Goal: Information Seeking & Learning: Learn about a topic

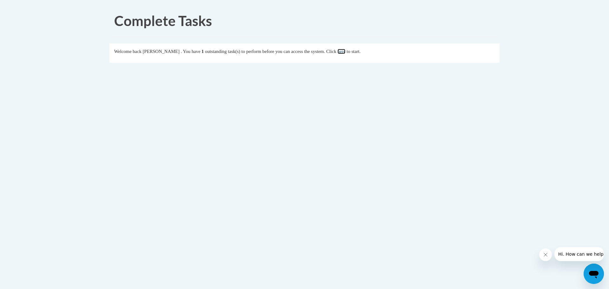
click at [345, 52] on link "here" at bounding box center [341, 51] width 8 height 5
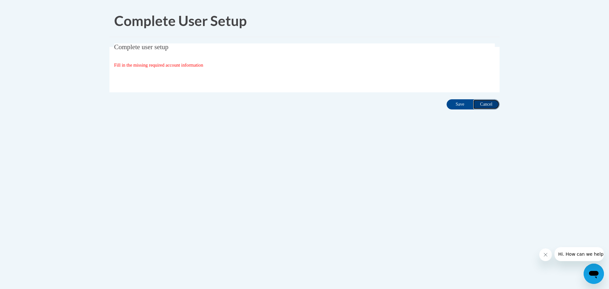
click at [491, 106] on input "Cancel" at bounding box center [486, 104] width 27 height 10
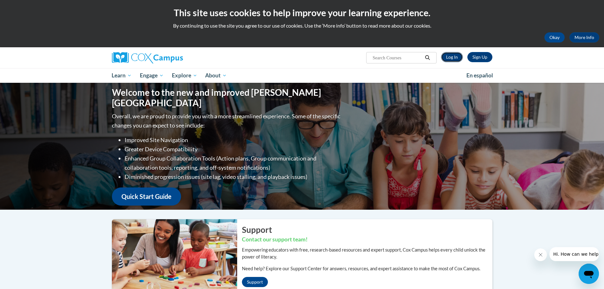
click at [449, 55] on link "Log In" at bounding box center [452, 57] width 22 height 10
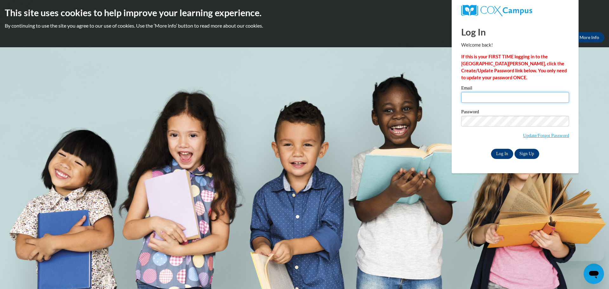
type input "matzekb@prescott.k12.wi.us"
click at [503, 154] on input "Log In" at bounding box center [502, 154] width 22 height 10
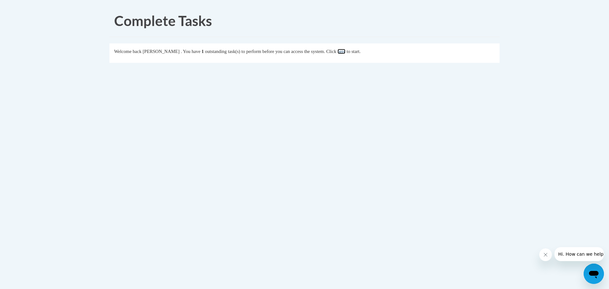
click at [345, 49] on link "here" at bounding box center [341, 51] width 8 height 5
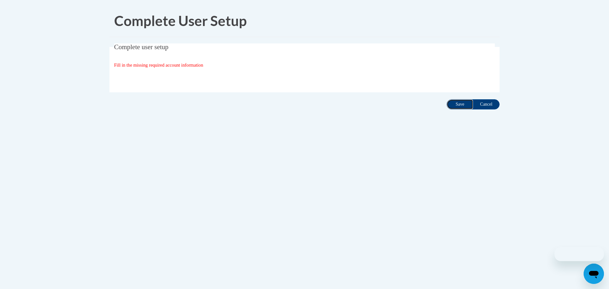
click at [450, 106] on input "Save" at bounding box center [459, 104] width 27 height 10
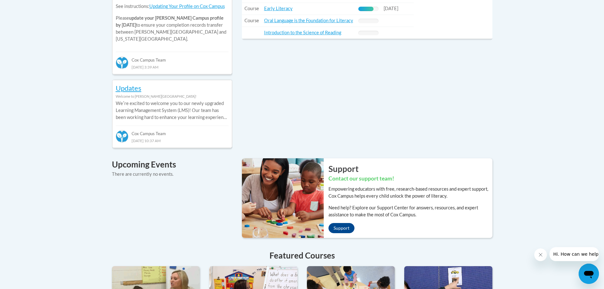
scroll to position [177, 0]
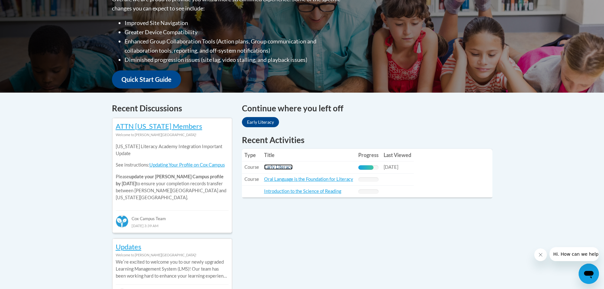
click at [271, 166] on link "Early Literacy" at bounding box center [278, 166] width 29 height 5
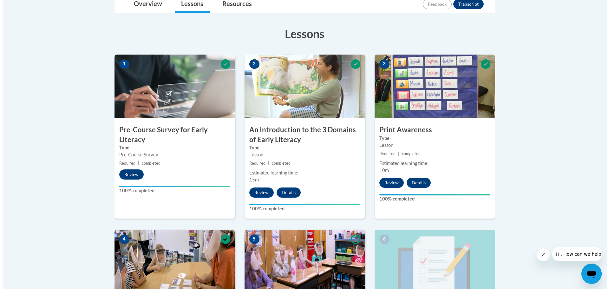
scroll to position [317, 0]
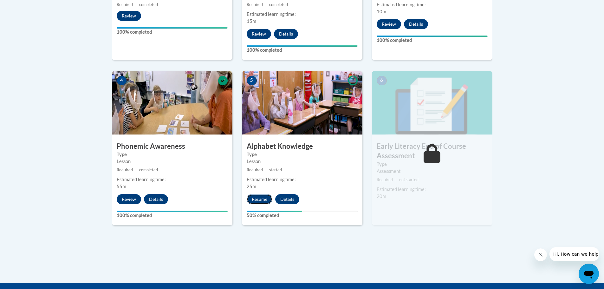
click at [264, 197] on button "Resume" at bounding box center [260, 199] width 26 height 10
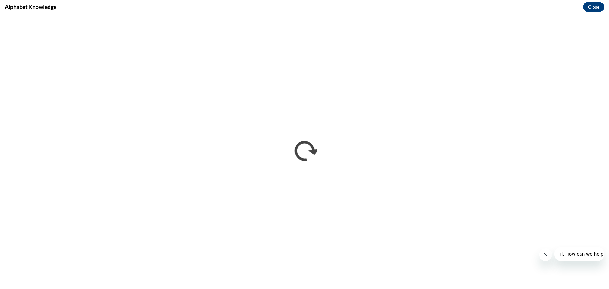
scroll to position [0, 0]
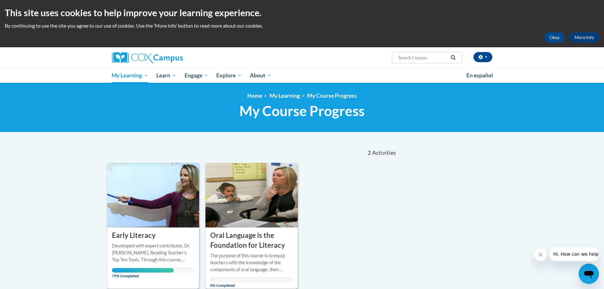
scroll to position [127, 0]
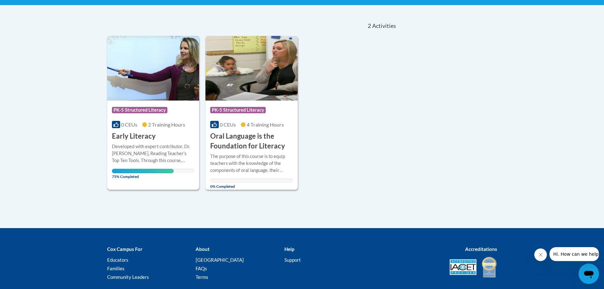
click at [153, 106] on div "Course Category: PK-5 Structured Literacy" at bounding box center [153, 111] width 83 height 14
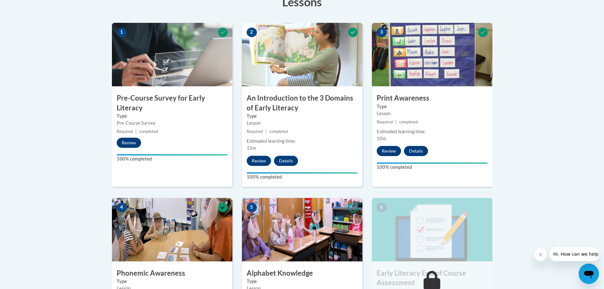
scroll to position [285, 0]
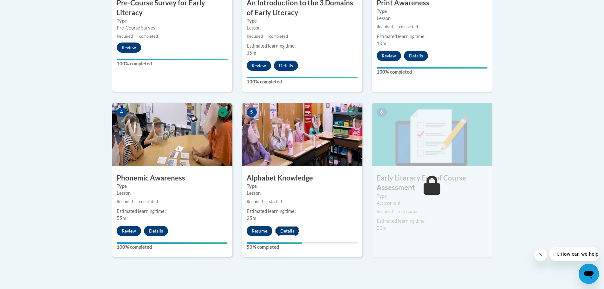
click at [283, 229] on button "Details" at bounding box center [287, 231] width 24 height 10
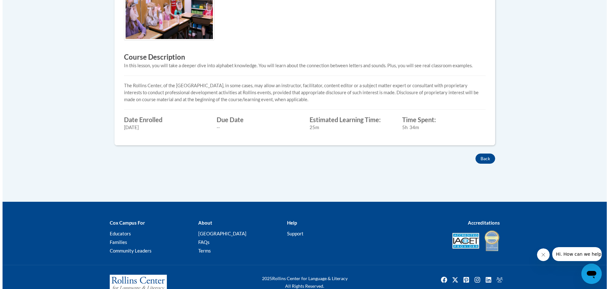
scroll to position [63, 0]
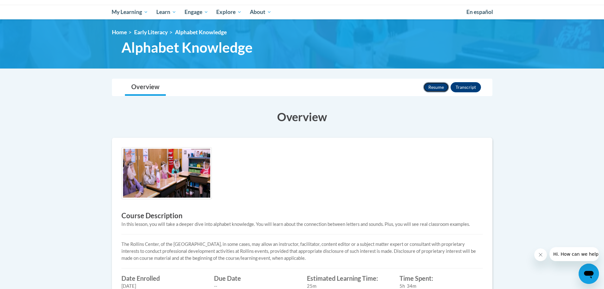
click at [433, 84] on button "Resume" at bounding box center [436, 87] width 26 height 10
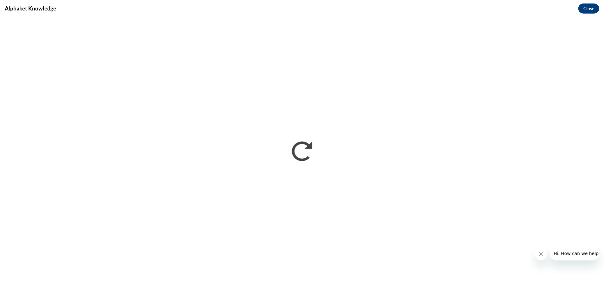
scroll to position [0, 0]
click at [597, 4] on button "Close" at bounding box center [593, 7] width 21 height 10
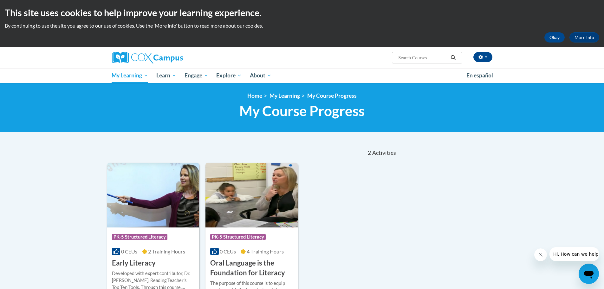
scroll to position [95, 0]
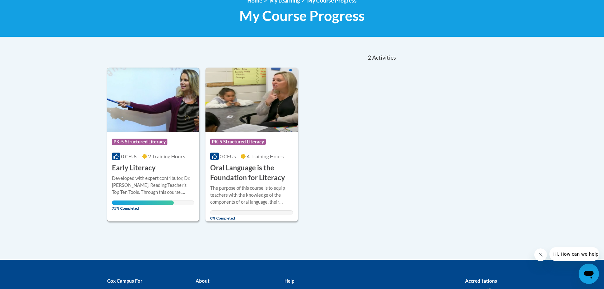
click at [148, 147] on div "Course Category: PK-5 Structured Literacy" at bounding box center [153, 142] width 83 height 14
click at [148, 146] on span "PK-5 Structured Literacy" at bounding box center [140, 143] width 57 height 8
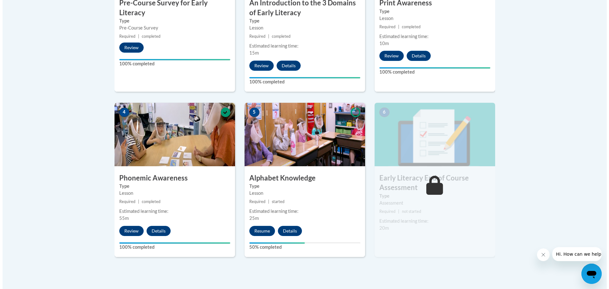
scroll to position [349, 0]
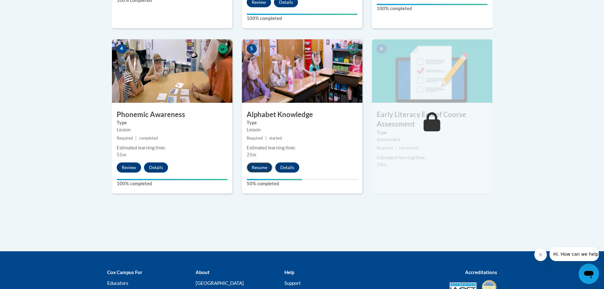
click at [265, 166] on button "Resume" at bounding box center [260, 167] width 26 height 10
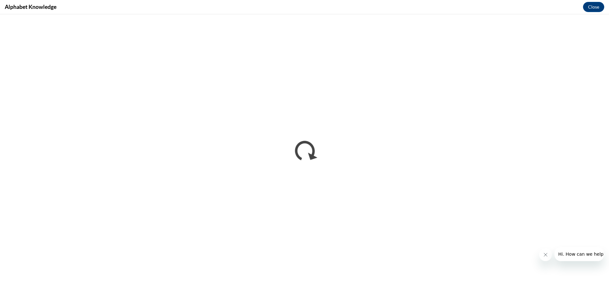
scroll to position [0, 0]
click at [544, 256] on icon "Close message from company" at bounding box center [544, 254] width 5 height 5
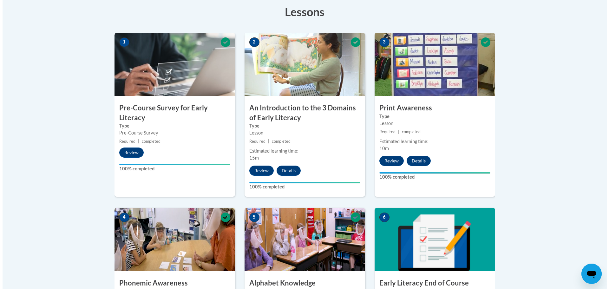
scroll to position [371, 0]
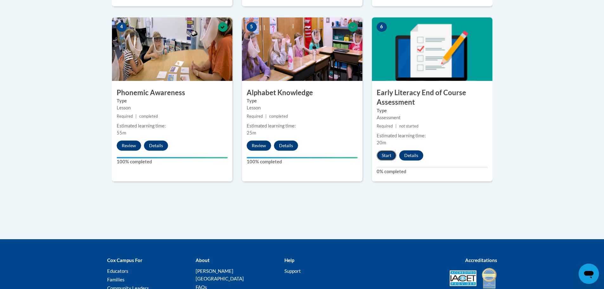
click at [391, 156] on button "Start" at bounding box center [387, 155] width 20 height 10
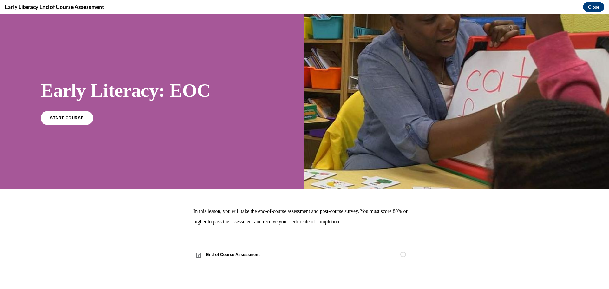
scroll to position [0, 0]
click at [74, 119] on span "START COURSE" at bounding box center [66, 117] width 35 height 5
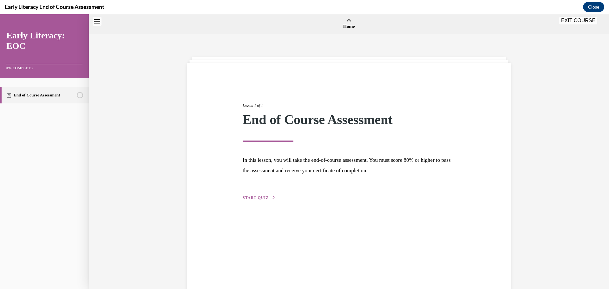
scroll to position [20, 0]
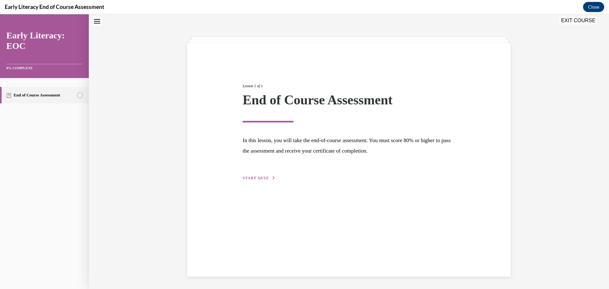
click at [245, 177] on span "START QUIZ" at bounding box center [255, 178] width 26 height 4
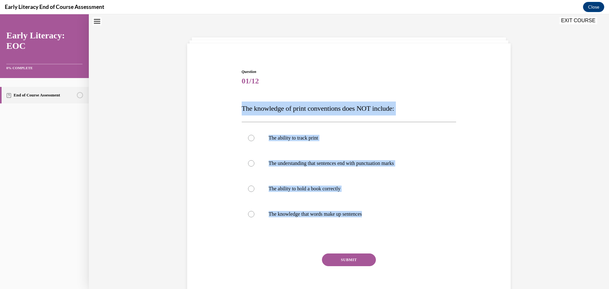
drag, startPoint x: 334, startPoint y: 216, endPoint x: 238, endPoint y: 99, distance: 151.3
click at [240, 99] on div "Question 01/12 The knowledge of print conventions does NOT include: The ability…" at bounding box center [349, 182] width 218 height 246
click at [250, 189] on div at bounding box center [251, 188] width 6 height 6
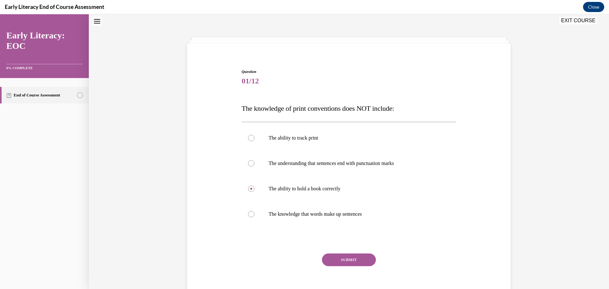
click at [339, 257] on button "SUBMIT" at bounding box center [349, 259] width 54 height 13
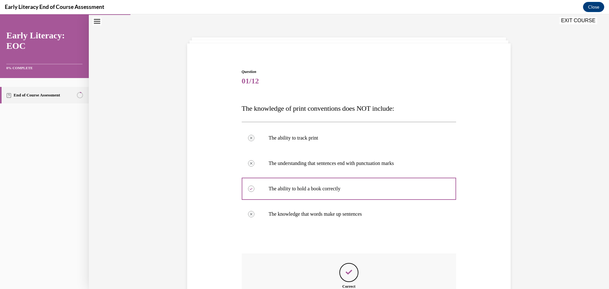
scroll to position [100, 0]
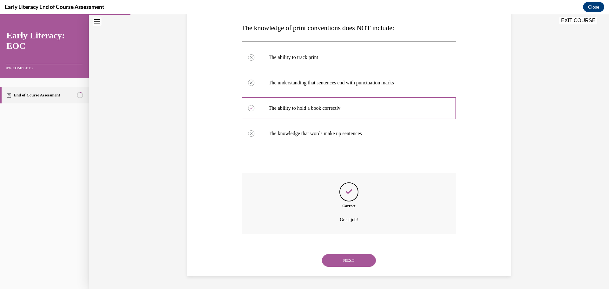
click at [353, 259] on button "NEXT" at bounding box center [349, 260] width 54 height 13
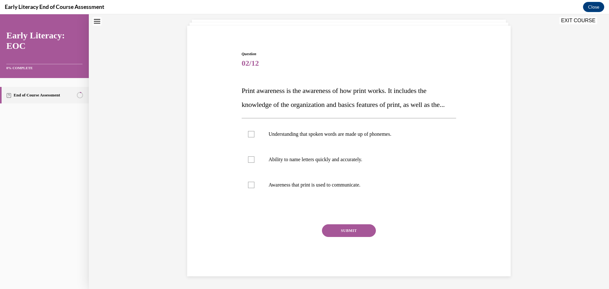
scroll to position [19, 0]
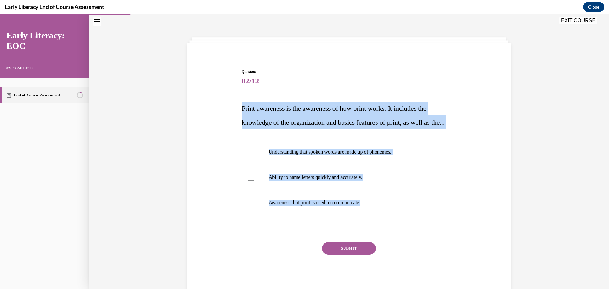
drag, startPoint x: 372, startPoint y: 214, endPoint x: 236, endPoint y: 112, distance: 169.1
click at [236, 112] on div "Question 02/12 Print awareness is the awareness of how print works. It includes…" at bounding box center [348, 172] width 326 height 244
click at [248, 206] on div at bounding box center [251, 202] width 6 height 6
click at [347, 255] on button "SUBMIT" at bounding box center [349, 248] width 54 height 13
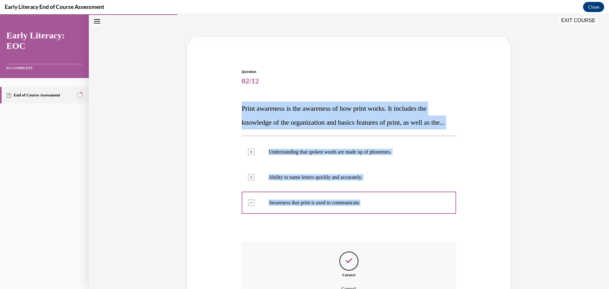
scroll to position [102, 0]
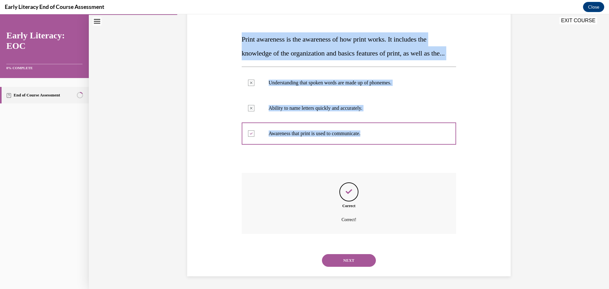
click at [469, 75] on div "Question 02/12 Print awareness is the awareness of how print works. It includes…" at bounding box center [348, 128] width 326 height 295
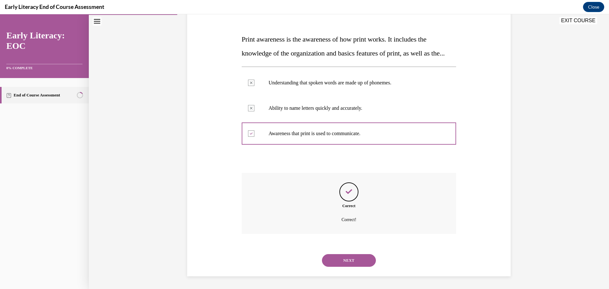
click at [352, 258] on button "NEXT" at bounding box center [349, 260] width 54 height 13
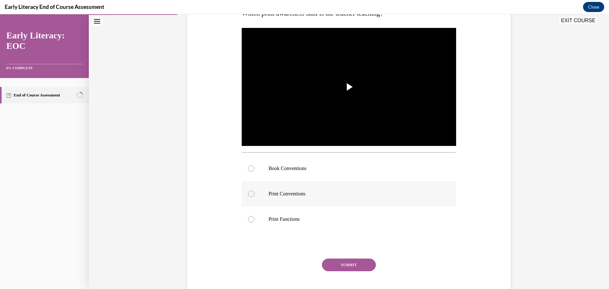
scroll to position [51, 0]
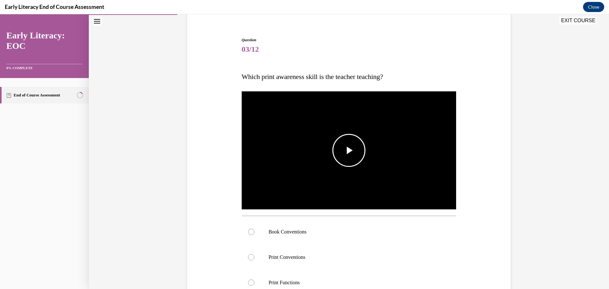
click at [349, 150] on span "Video player" at bounding box center [349, 150] width 0 height 0
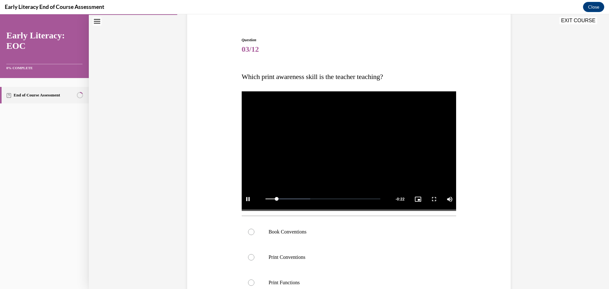
scroll to position [114, 0]
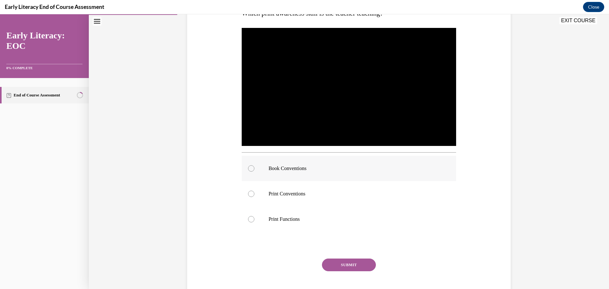
click at [248, 168] on div at bounding box center [251, 168] width 6 height 6
click at [339, 265] on button "SUBMIT" at bounding box center [349, 264] width 54 height 13
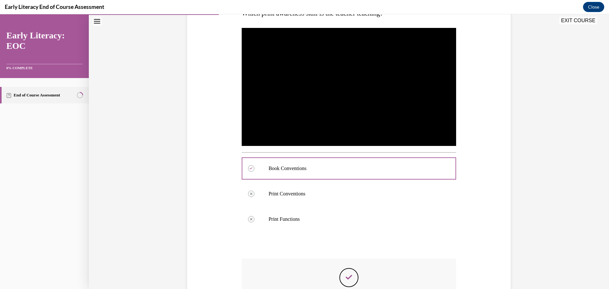
scroll to position [200, 0]
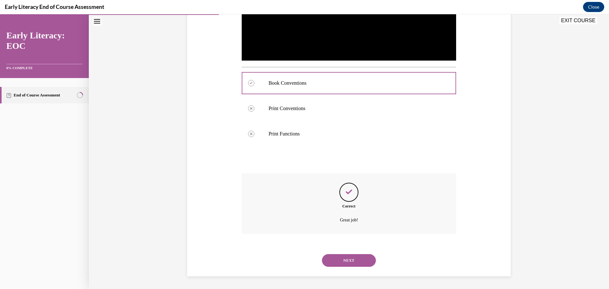
click at [356, 264] on button "NEXT" at bounding box center [349, 260] width 54 height 13
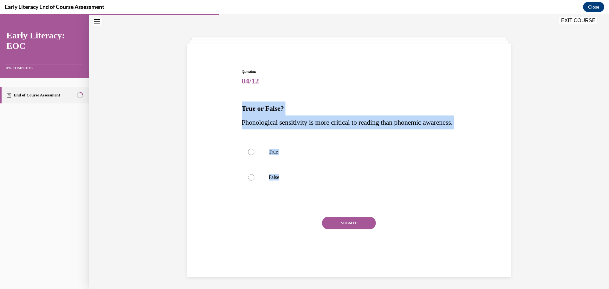
drag, startPoint x: 286, startPoint y: 189, endPoint x: 228, endPoint y: 110, distance: 97.7
click at [228, 110] on div "Question 04/12 True or False? Phonological sensitivity is more critical to read…" at bounding box center [348, 159] width 326 height 219
copy div "True or False? Phonological sensitivity is more critical to reading than phonem…"
click at [253, 165] on div at bounding box center [349, 151] width 215 height 25
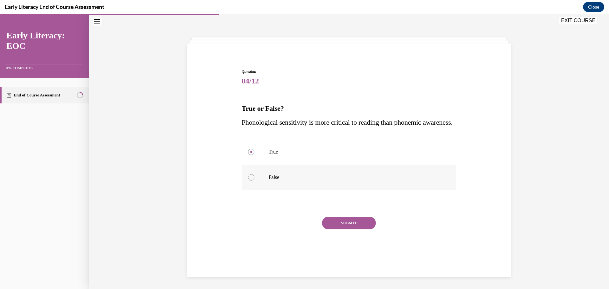
click at [250, 180] on div at bounding box center [251, 177] width 6 height 6
click at [350, 229] on button "SUBMIT" at bounding box center [349, 222] width 54 height 13
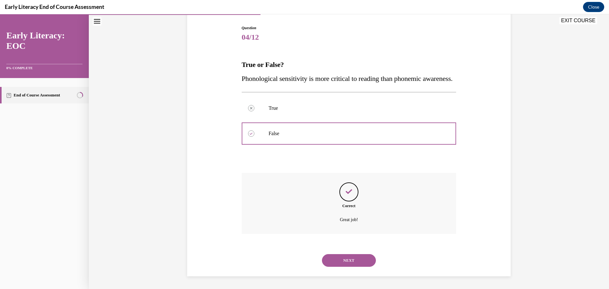
click at [358, 257] on button "NEXT" at bounding box center [349, 260] width 54 height 13
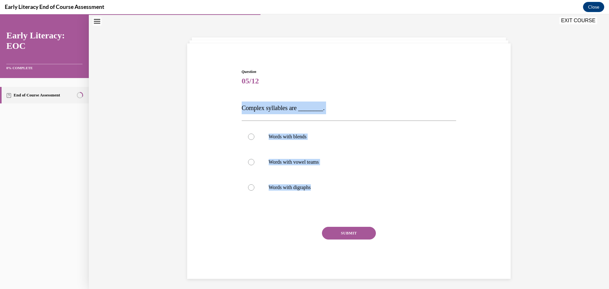
drag, startPoint x: 321, startPoint y: 189, endPoint x: 218, endPoint y: 112, distance: 129.1
click at [218, 112] on div "Question 05/12 Complex syllables are ________. Words with blends Words with vow…" at bounding box center [348, 164] width 326 height 229
copy div "Complex syllables are ________. Words with blends Words with vowel teams Words …"
click at [287, 148] on div at bounding box center [349, 136] width 215 height 25
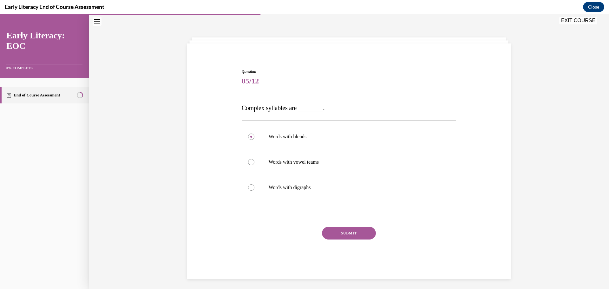
click at [350, 233] on button "SUBMIT" at bounding box center [349, 233] width 54 height 13
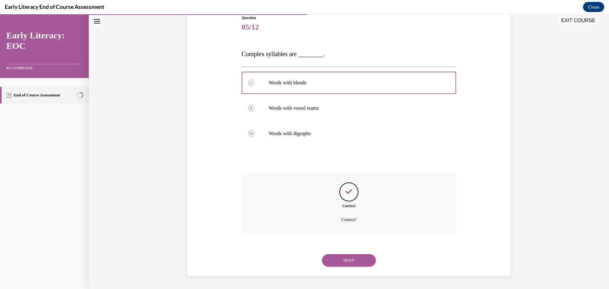
click at [357, 261] on button "NEXT" at bounding box center [349, 260] width 54 height 13
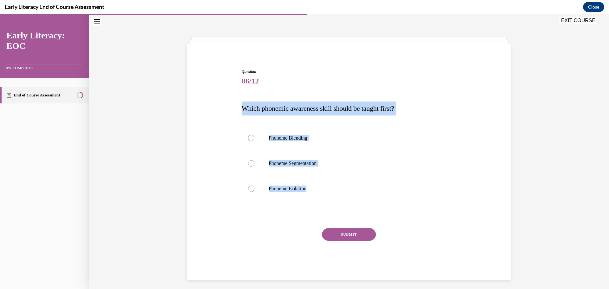
drag, startPoint x: 262, startPoint y: 177, endPoint x: 227, endPoint y: 112, distance: 74.3
click at [227, 112] on div "Question 06/12 Which phonemic awareness skill should be taught first? Phoneme B…" at bounding box center [348, 165] width 326 height 230
click at [242, 175] on div at bounding box center [349, 163] width 215 height 25
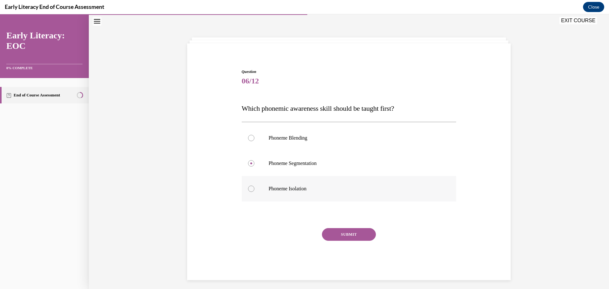
click at [248, 188] on div at bounding box center [251, 188] width 6 height 6
click at [337, 233] on button "SUBMIT" at bounding box center [349, 234] width 54 height 13
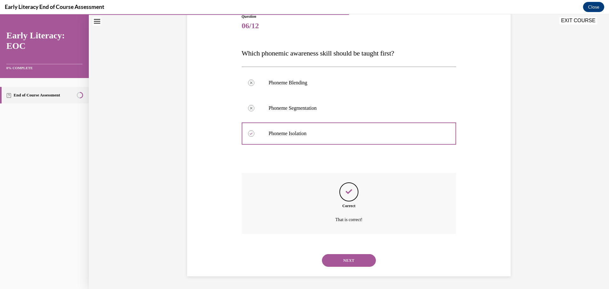
click at [360, 260] on button "NEXT" at bounding box center [349, 260] width 54 height 13
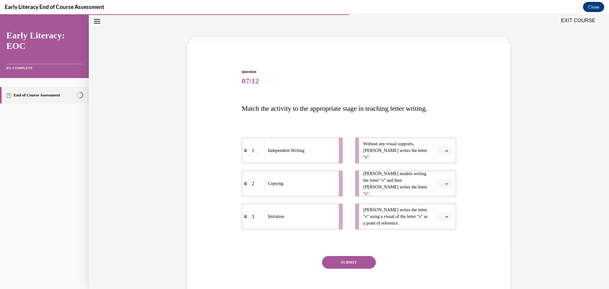
click at [441, 150] on span "Please select an option" at bounding box center [442, 150] width 2 height 6
click at [441, 175] on span "1" at bounding box center [440, 177] width 2 height 5
click at [445, 184] on icon "button" at bounding box center [446, 184] width 3 height 2
click at [441, 233] on span "3" at bounding box center [440, 235] width 2 height 5
click at [445, 216] on icon "button" at bounding box center [446, 216] width 3 height 3
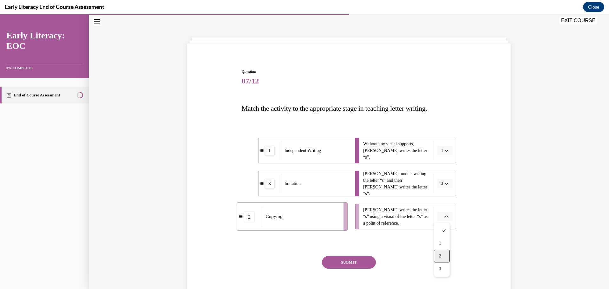
click at [443, 254] on div "2" at bounding box center [442, 255] width 16 height 13
click at [356, 264] on button "SUBMIT" at bounding box center [349, 262] width 54 height 13
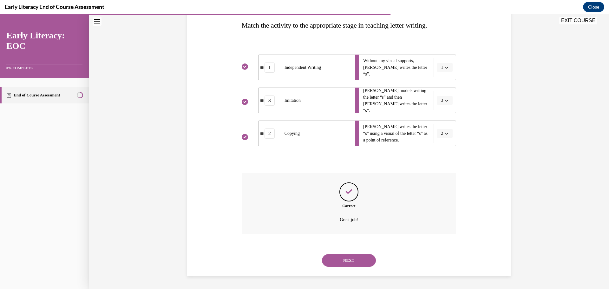
click at [360, 262] on button "NEXT" at bounding box center [349, 260] width 54 height 13
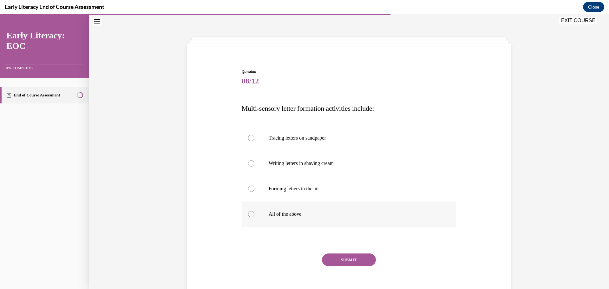
click at [248, 214] on div at bounding box center [251, 214] width 6 height 6
click at [334, 260] on button "SUBMIT" at bounding box center [349, 259] width 54 height 13
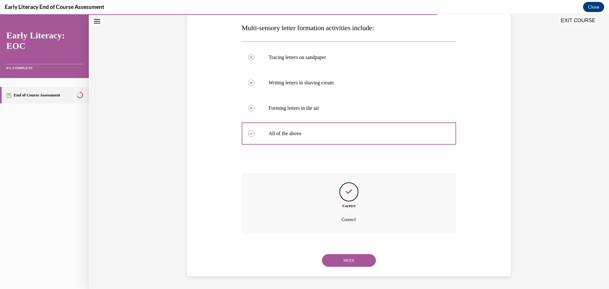
click at [358, 257] on button "NEXT" at bounding box center [349, 260] width 54 height 13
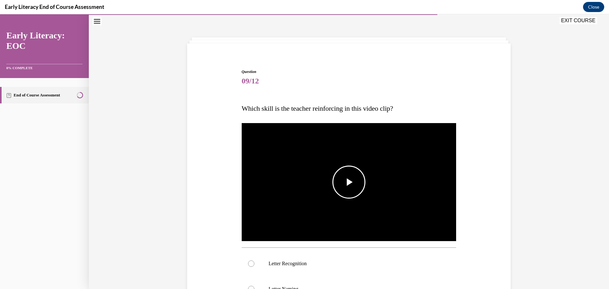
click at [349, 182] on span "Video player" at bounding box center [349, 182] width 0 height 0
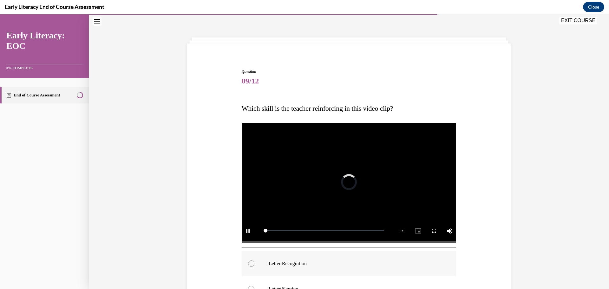
scroll to position [114, 0]
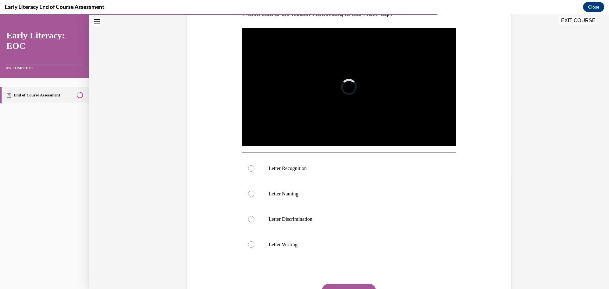
click at [534, 149] on div "Question 09/12 Which skill is the teacher reinforcing in this video clip? Video…" at bounding box center [349, 134] width 520 height 429
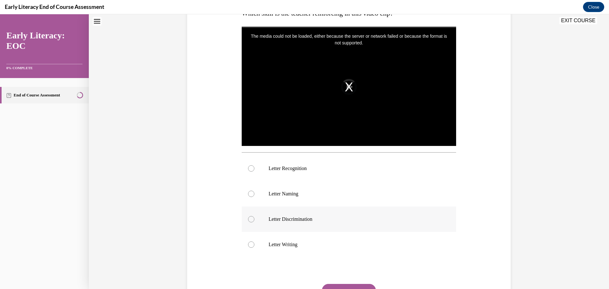
scroll to position [0, 0]
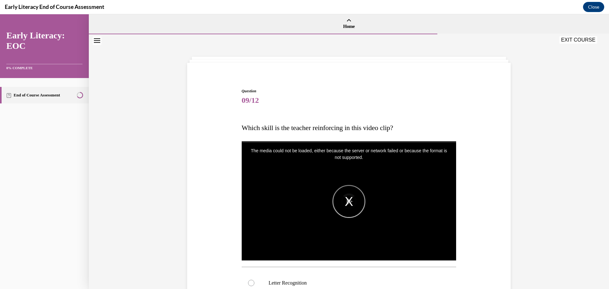
click at [346, 201] on div "The media could not be loaded, either because the server or network failed or b…" at bounding box center [349, 201] width 215 height 121
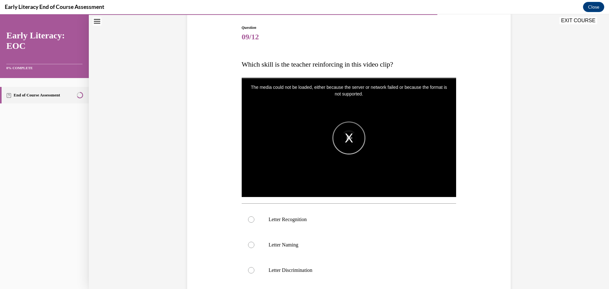
click at [346, 138] on div "The media could not be loaded, either because the server or network failed or b…" at bounding box center [349, 138] width 215 height 121
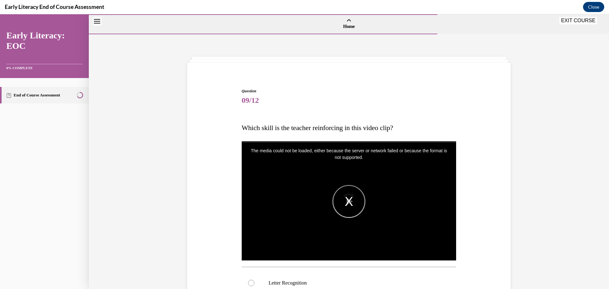
scroll to position [95, 0]
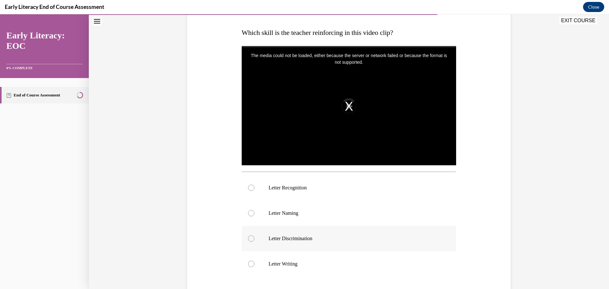
click at [249, 236] on div at bounding box center [251, 238] width 6 height 6
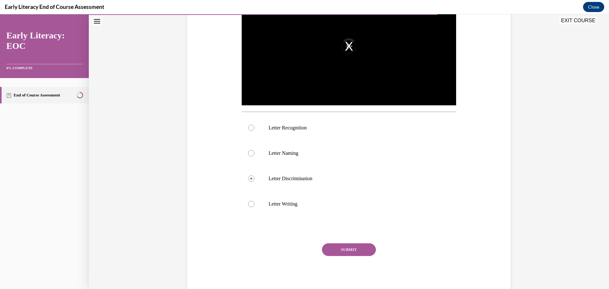
click at [346, 249] on button "SUBMIT" at bounding box center [349, 249] width 54 height 13
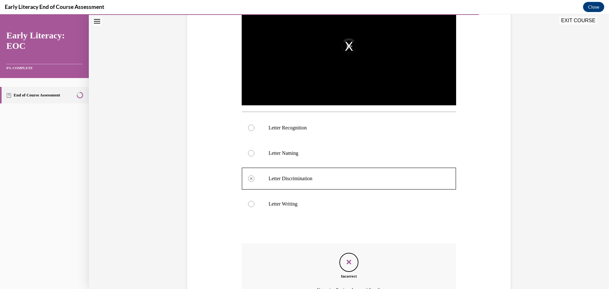
scroll to position [225, 0]
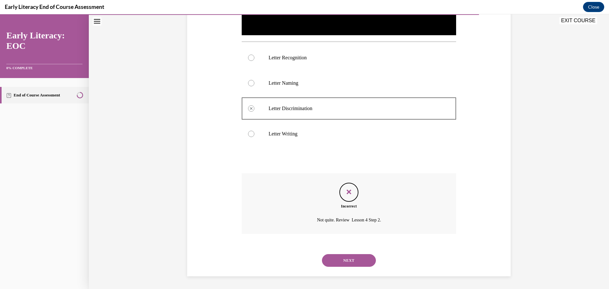
click at [364, 255] on button "NEXT" at bounding box center [349, 260] width 54 height 13
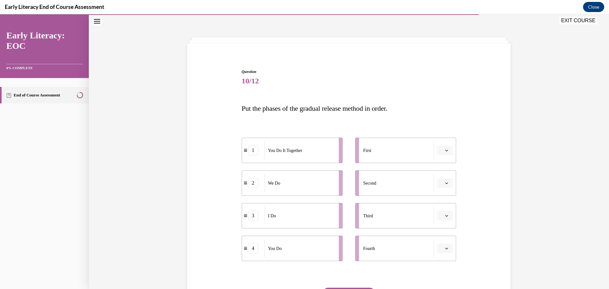
scroll to position [64, 0]
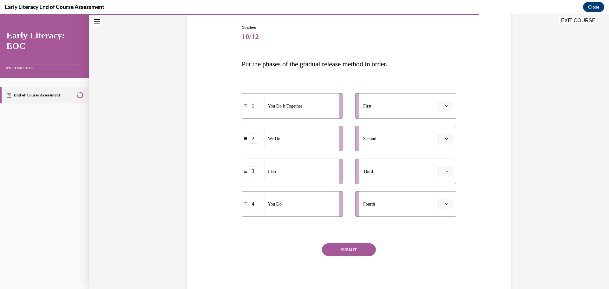
click at [446, 108] on span "button" at bounding box center [446, 106] width 4 height 4
click at [475, 174] on div "Question 10/12 Put the phases of the gradual release method in order. 1 You Do …" at bounding box center [348, 150] width 326 height 290
click at [445, 171] on icon "button" at bounding box center [446, 171] width 3 height 3
click at [440, 196] on span "1" at bounding box center [440, 198] width 2 height 5
click at [243, 111] on li "3 I Do" at bounding box center [292, 105] width 101 height 25
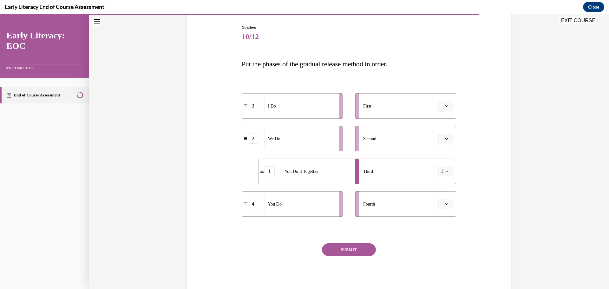
click at [249, 109] on div "3" at bounding box center [253, 106] width 10 height 10
click at [445, 106] on icon "button" at bounding box center [446, 105] width 3 height 3
click at [444, 133] on div "1" at bounding box center [442, 132] width 16 height 13
click at [445, 170] on icon "button" at bounding box center [446, 171] width 3 height 3
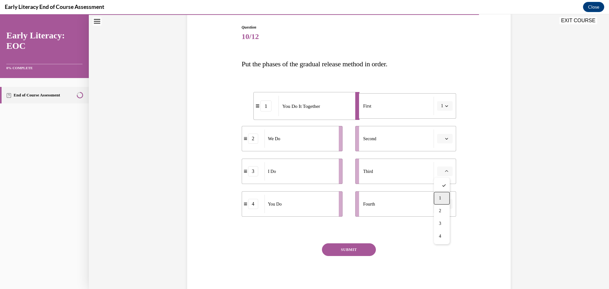
click at [445, 197] on div "1" at bounding box center [442, 198] width 16 height 13
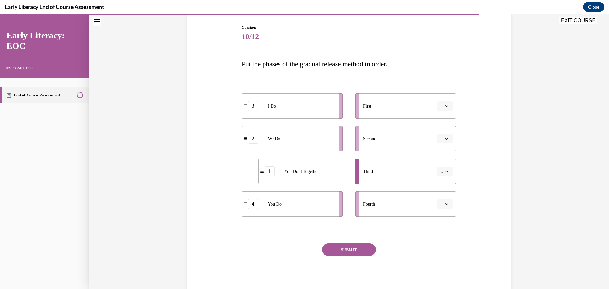
click at [354, 249] on button "SUBMIT" at bounding box center [349, 249] width 54 height 13
click at [443, 108] on button "button" at bounding box center [445, 106] width 16 height 10
click at [442, 132] on div "1" at bounding box center [442, 132] width 16 height 13
click at [446, 171] on span "button" at bounding box center [446, 171] width 4 height 4
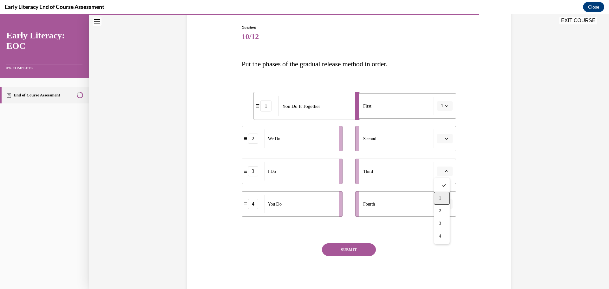
click at [439, 196] on span "1" at bounding box center [440, 198] width 2 height 5
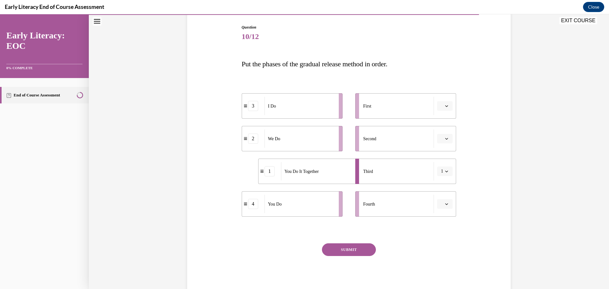
click at [443, 108] on button "button" at bounding box center [445, 106] width 16 height 10
click at [439, 145] on span "2" at bounding box center [440, 145] width 2 height 5
click at [445, 139] on icon "button" at bounding box center [446, 138] width 3 height 3
click at [439, 191] on span "3" at bounding box center [440, 190] width 2 height 5
click at [445, 205] on icon "button" at bounding box center [446, 203] width 3 height 3
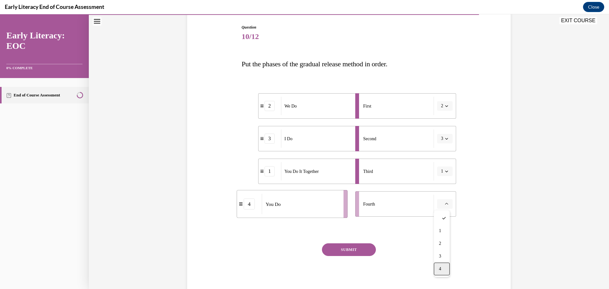
click at [442, 268] on div "4" at bounding box center [442, 268] width 16 height 13
click at [445, 139] on icon "button" at bounding box center [446, 139] width 3 height 2
click at [436, 165] on div "1" at bounding box center [440, 165] width 16 height 13
click at [360, 249] on button "SUBMIT" at bounding box center [349, 249] width 54 height 13
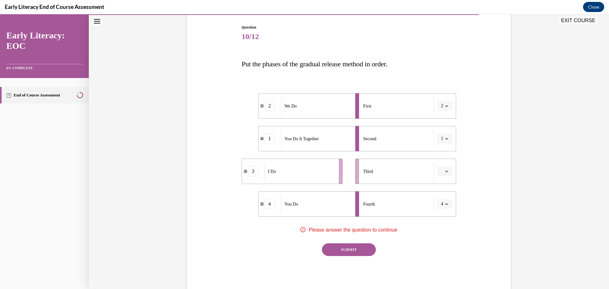
click at [441, 174] on button "button" at bounding box center [445, 171] width 16 height 10
click at [493, 173] on div "Question 10/12 Put the phases of the gradual release method in order. 2 We Do 1…" at bounding box center [348, 150] width 326 height 290
click at [446, 172] on span "button" at bounding box center [446, 171] width 4 height 4
click at [440, 197] on span "1" at bounding box center [440, 198] width 2 height 5
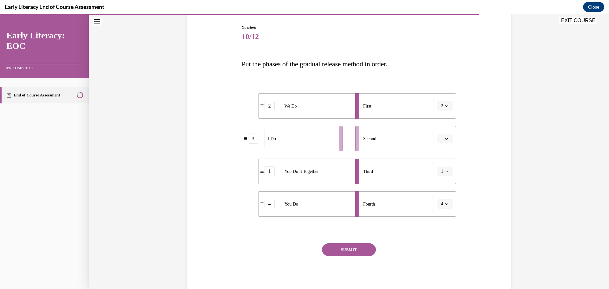
click at [243, 143] on div "3" at bounding box center [253, 138] width 23 height 10
drag, startPoint x: 300, startPoint y: 143, endPoint x: 317, endPoint y: 105, distance: 41.0
click at [317, 105] on div "I Do" at bounding box center [316, 101] width 70 height 18
drag, startPoint x: 311, startPoint y: 139, endPoint x: 325, endPoint y: 139, distance: 13.9
click at [325, 139] on div "We Do" at bounding box center [313, 138] width 70 height 18
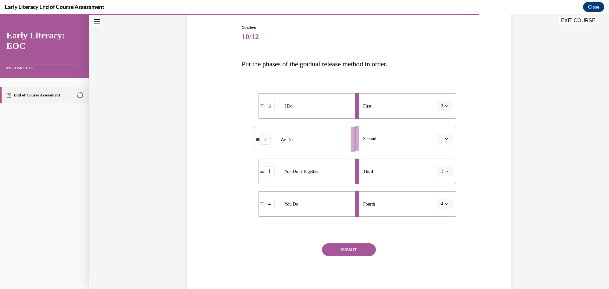
drag, startPoint x: 325, startPoint y: 139, endPoint x: 338, endPoint y: 139, distance: 12.4
click at [338, 139] on div "We Do" at bounding box center [312, 139] width 70 height 18
click at [446, 137] on button "button" at bounding box center [445, 139] width 16 height 10
click at [442, 177] on div "2" at bounding box center [442, 178] width 16 height 13
click at [349, 246] on button "SUBMIT" at bounding box center [349, 249] width 54 height 13
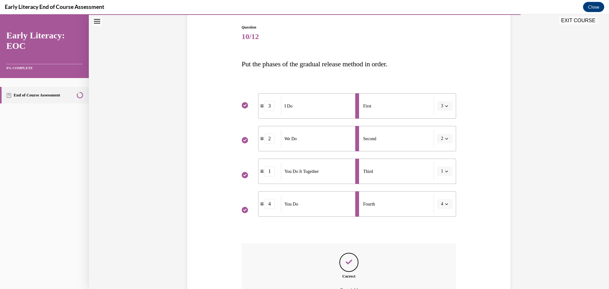
scroll to position [134, 0]
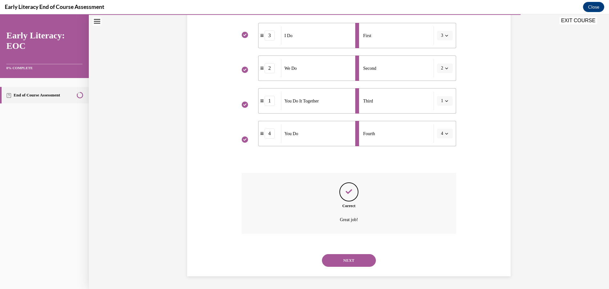
click at [352, 258] on button "NEXT" at bounding box center [349, 260] width 54 height 13
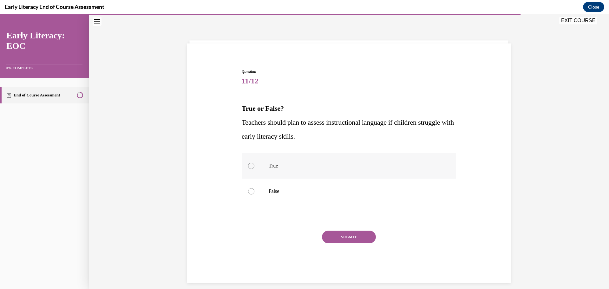
click at [249, 166] on div at bounding box center [251, 166] width 6 height 6
click at [339, 236] on button "SUBMIT" at bounding box center [349, 236] width 54 height 13
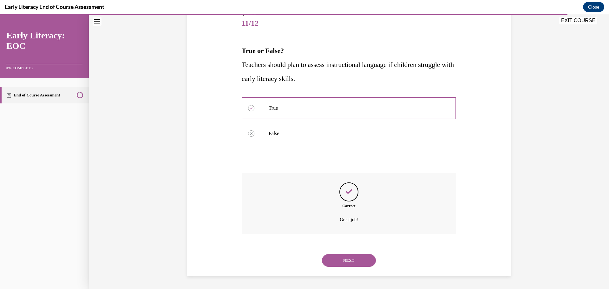
click at [348, 259] on button "NEXT" at bounding box center [349, 260] width 54 height 13
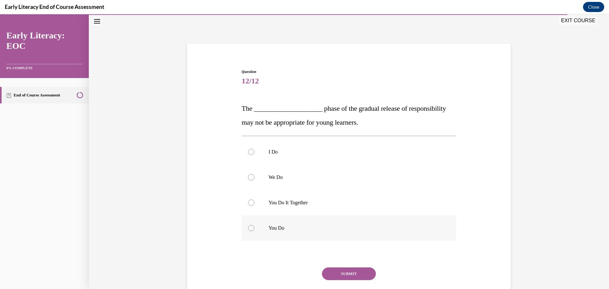
click at [251, 226] on div at bounding box center [349, 227] width 215 height 25
click at [343, 270] on button "SUBMIT" at bounding box center [349, 273] width 54 height 13
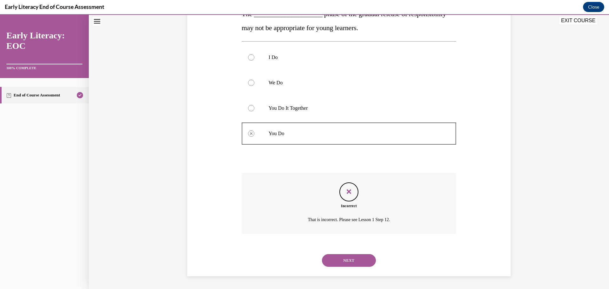
click at [354, 258] on button "NEXT" at bounding box center [349, 260] width 54 height 13
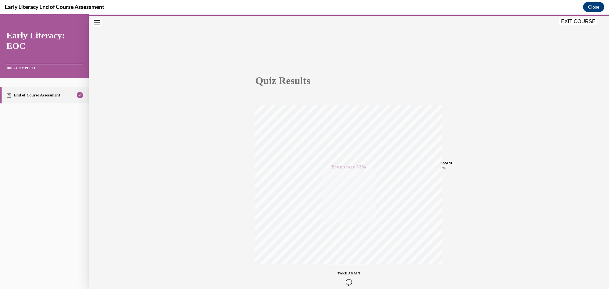
scroll to position [50, 0]
click at [574, 22] on button "EXIT COURSE" at bounding box center [578, 21] width 38 height 8
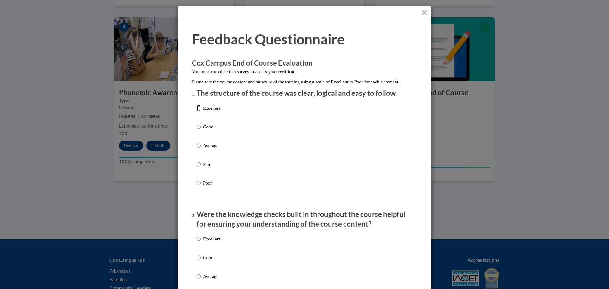
click at [197, 112] on input "Excellent" at bounding box center [199, 108] width 4 height 7
radio input "true"
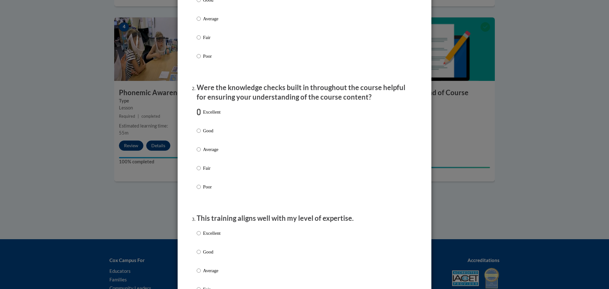
click at [197, 115] on input "Excellent" at bounding box center [199, 111] width 4 height 7
radio input "true"
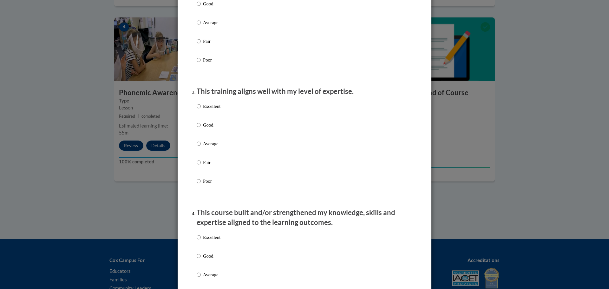
click at [197, 117] on label "Excellent" at bounding box center [209, 111] width 24 height 17
click at [197, 110] on input "Excellent" at bounding box center [199, 106] width 4 height 7
radio input "true"
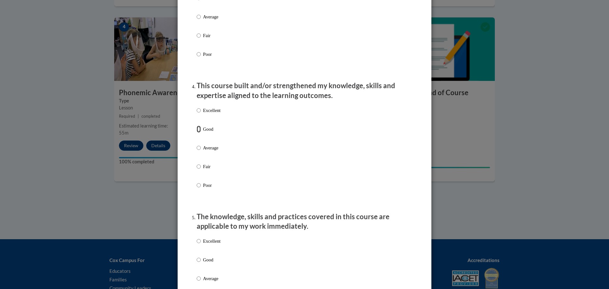
click at [197, 132] on input "Good" at bounding box center [199, 129] width 4 height 7
radio input "true"
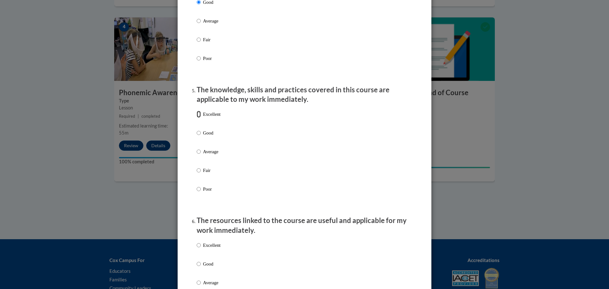
click at [197, 118] on input "Excellent" at bounding box center [199, 114] width 4 height 7
radio input "true"
click at [197, 249] on input "Excellent" at bounding box center [199, 245] width 4 height 7
radio input "true"
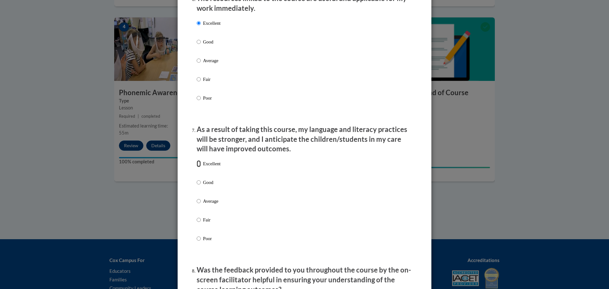
click at [197, 167] on input "Excellent" at bounding box center [199, 163] width 4 height 7
radio input "true"
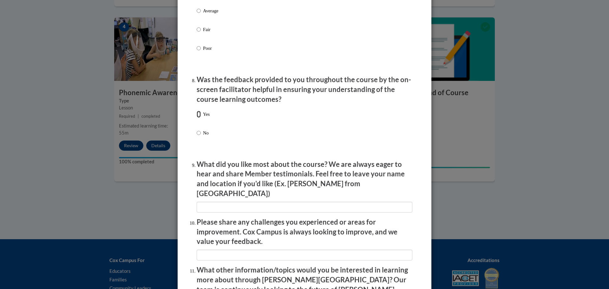
click at [197, 118] on input "Yes" at bounding box center [199, 114] width 4 height 7
radio input "true"
click at [244, 203] on input "textbox" at bounding box center [305, 207] width 216 height 11
type input "Easy to understand"
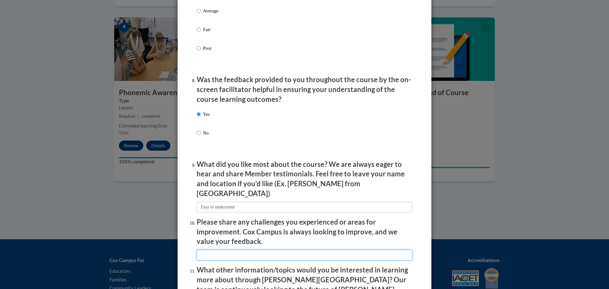
click at [225, 249] on input "textbox" at bounding box center [305, 254] width 216 height 11
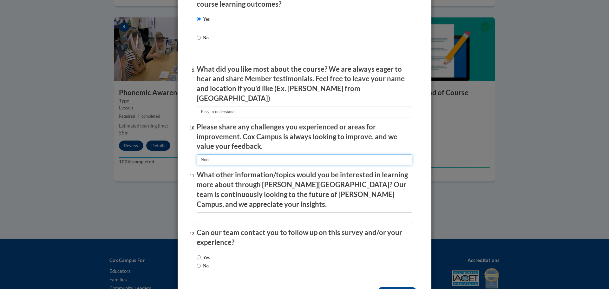
type input "None"
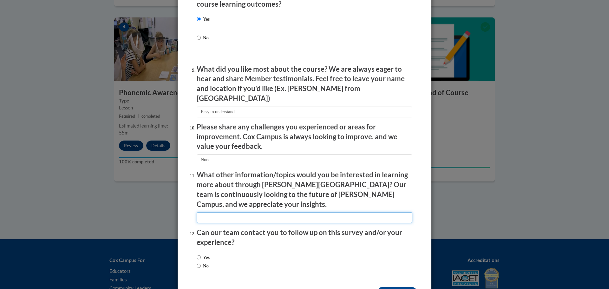
click at [211, 212] on input "textbox" at bounding box center [305, 217] width 216 height 11
type input "none"
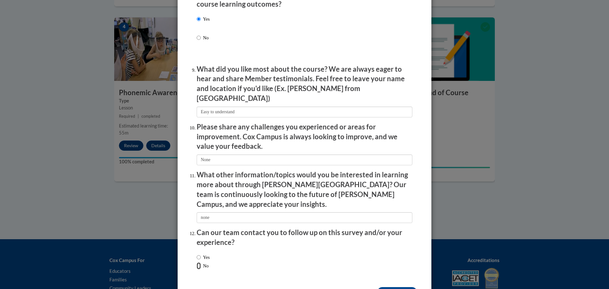
click at [197, 262] on input "No" at bounding box center [199, 265] width 4 height 7
radio input "true"
click at [390, 287] on input "Submit feedback" at bounding box center [397, 292] width 40 height 10
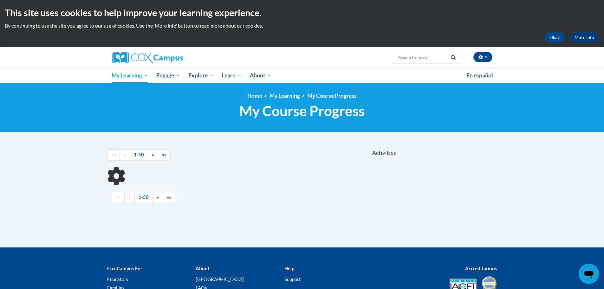
scroll to position [63, 0]
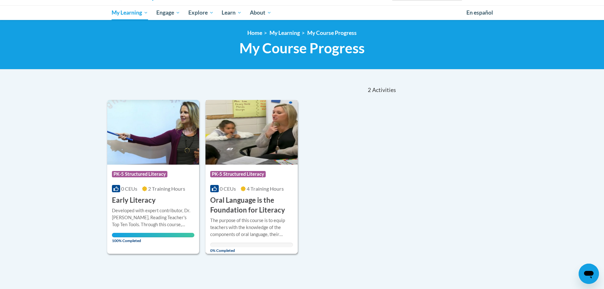
click at [264, 143] on img at bounding box center [251, 132] width 92 height 65
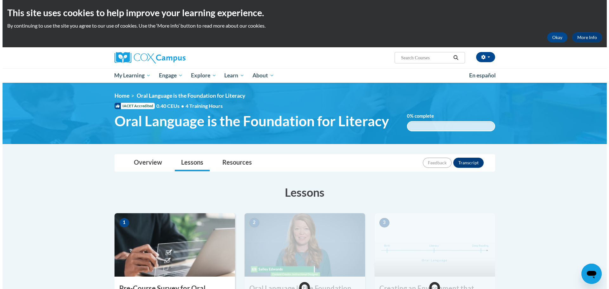
scroll to position [190, 0]
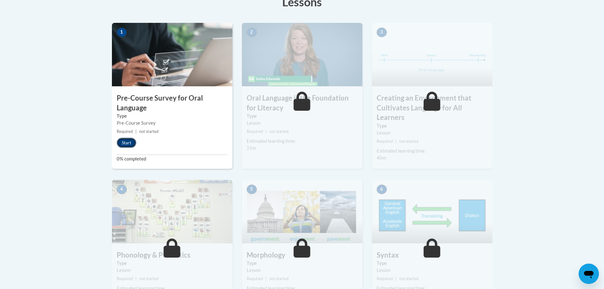
click at [130, 142] on button "Start" at bounding box center [127, 143] width 20 height 10
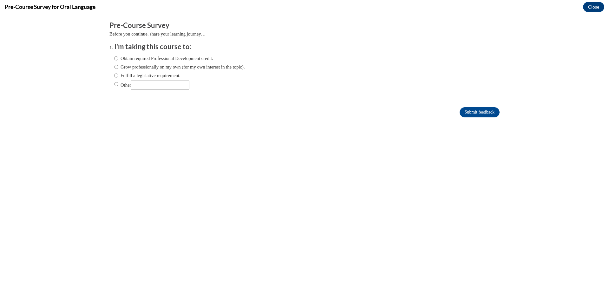
scroll to position [0, 0]
click at [114, 75] on input "Fulfill a legislative requirement." at bounding box center [116, 75] width 4 height 7
radio input "true"
click at [466, 109] on input "Submit feedback" at bounding box center [479, 112] width 40 height 10
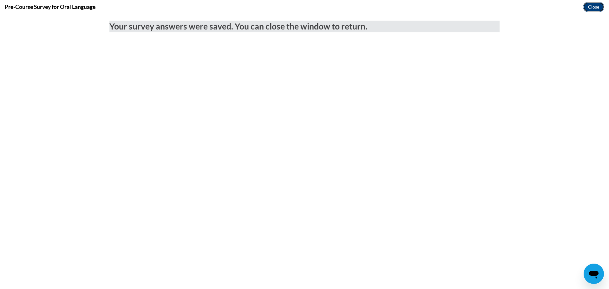
click at [600, 5] on button "Close" at bounding box center [593, 7] width 21 height 10
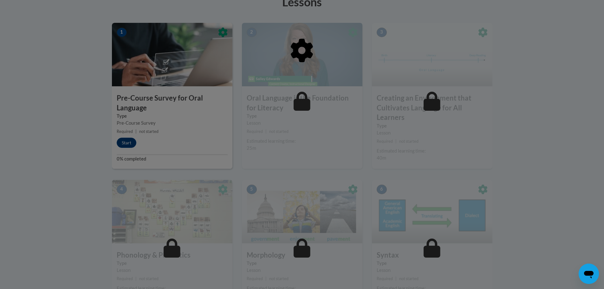
click at [128, 142] on div at bounding box center [302, 83] width 380 height 120
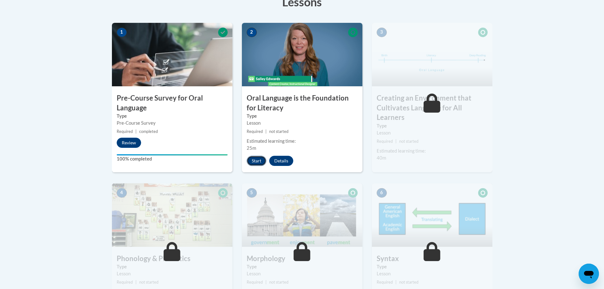
click at [257, 159] on button "Start" at bounding box center [257, 161] width 20 height 10
